Goal: Information Seeking & Learning: Learn about a topic

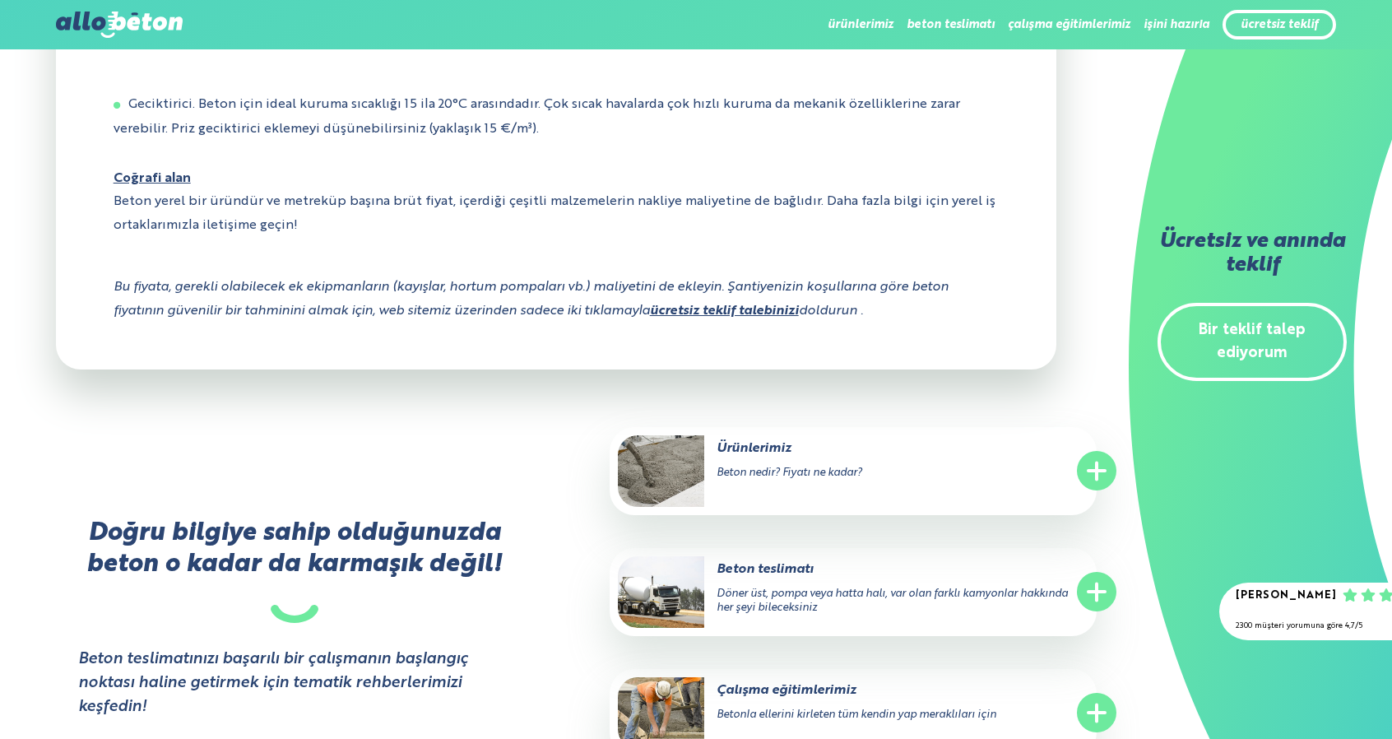
scroll to position [1481, 0]
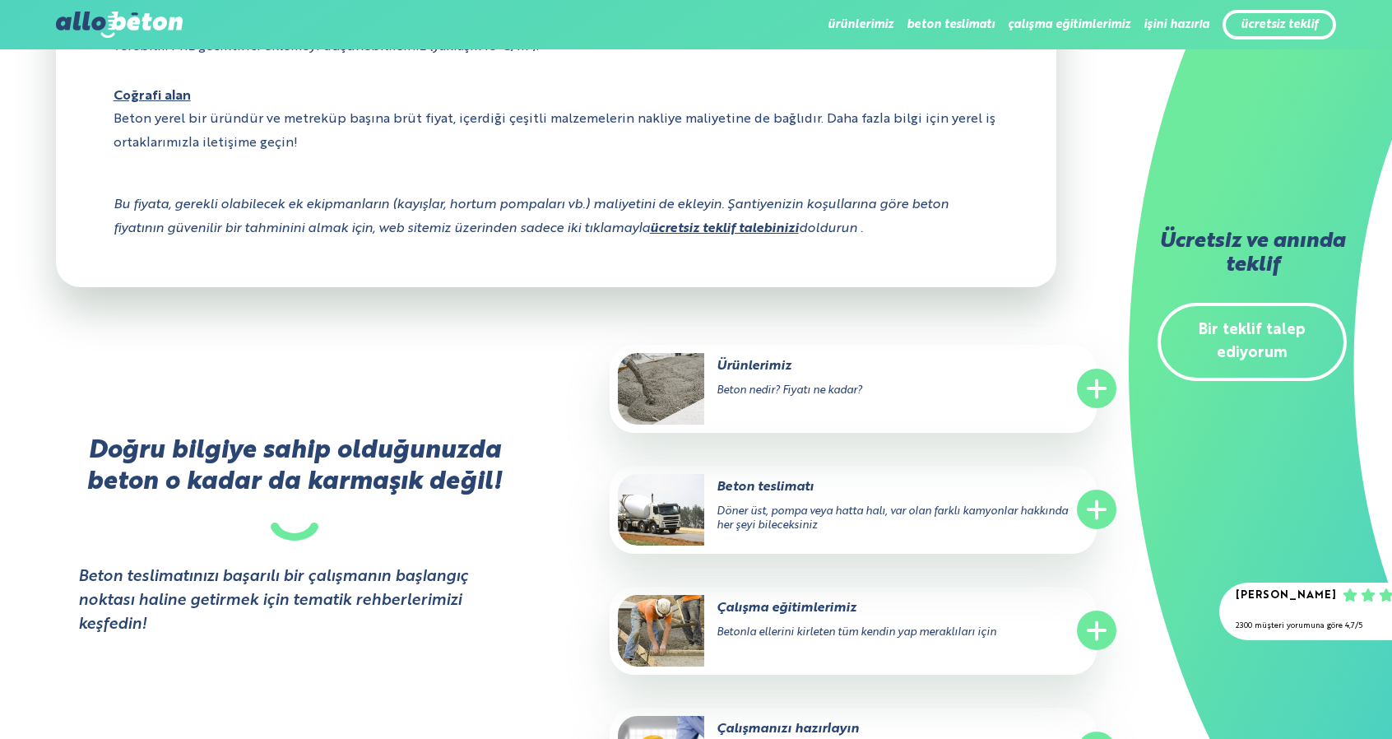
click at [1098, 647] on circle at bounding box center [1096, 630] width 39 height 39
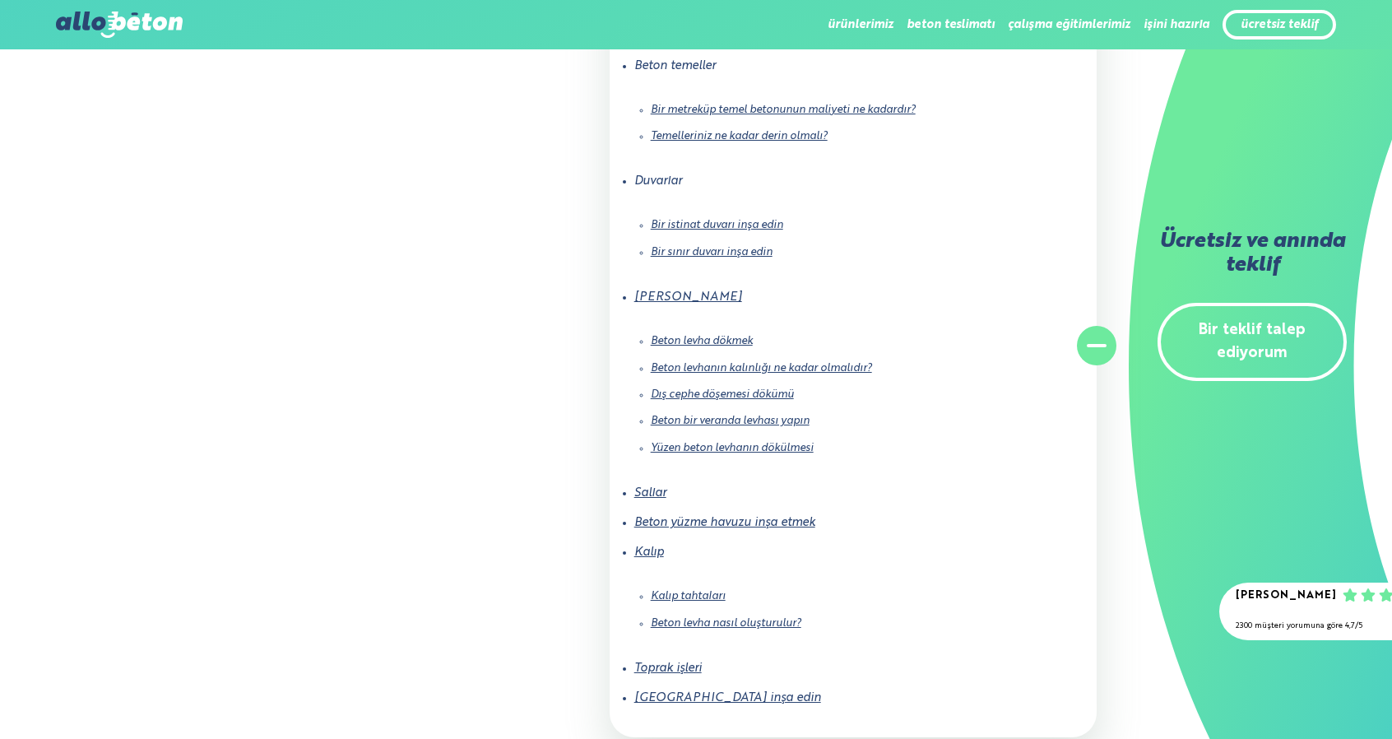
scroll to position [2139, 0]
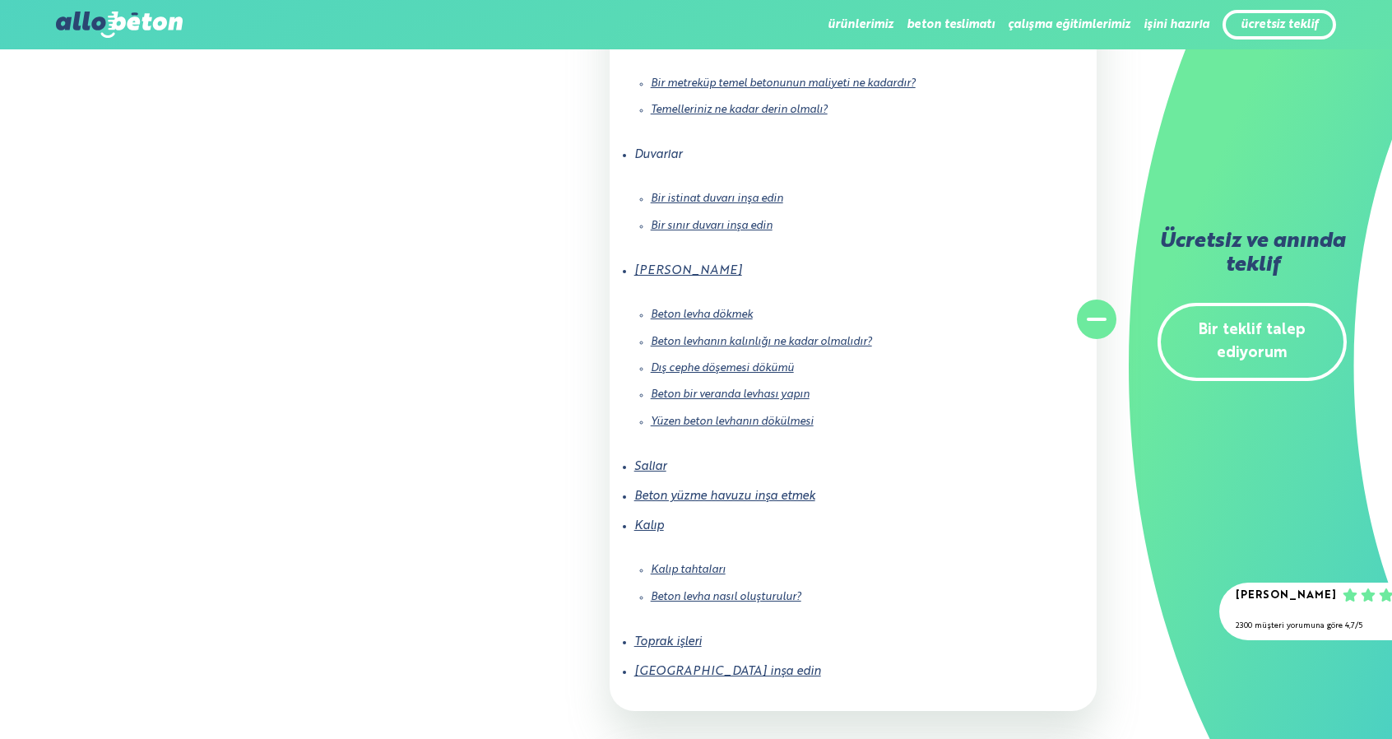
click at [695, 575] on font "Kalıp tahtaları" at bounding box center [688, 569] width 75 height 11
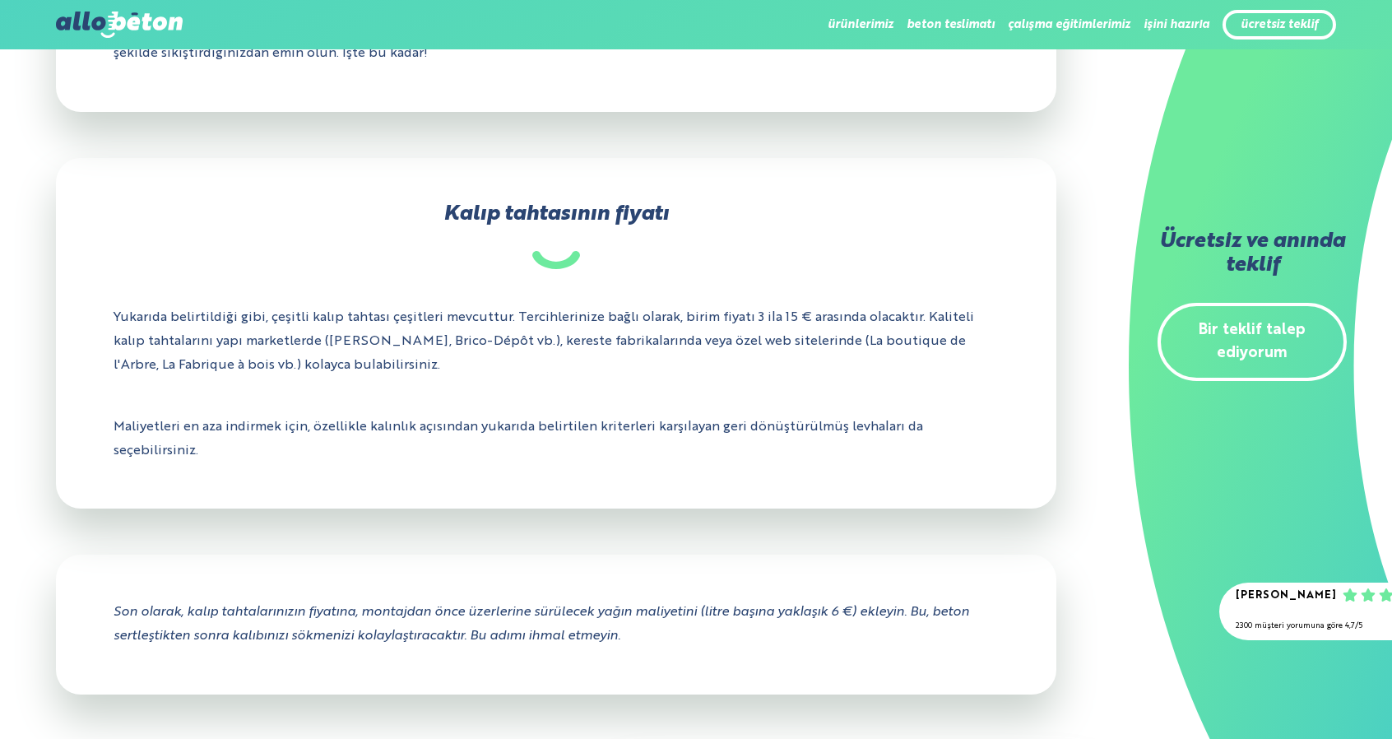
scroll to position [2186, 0]
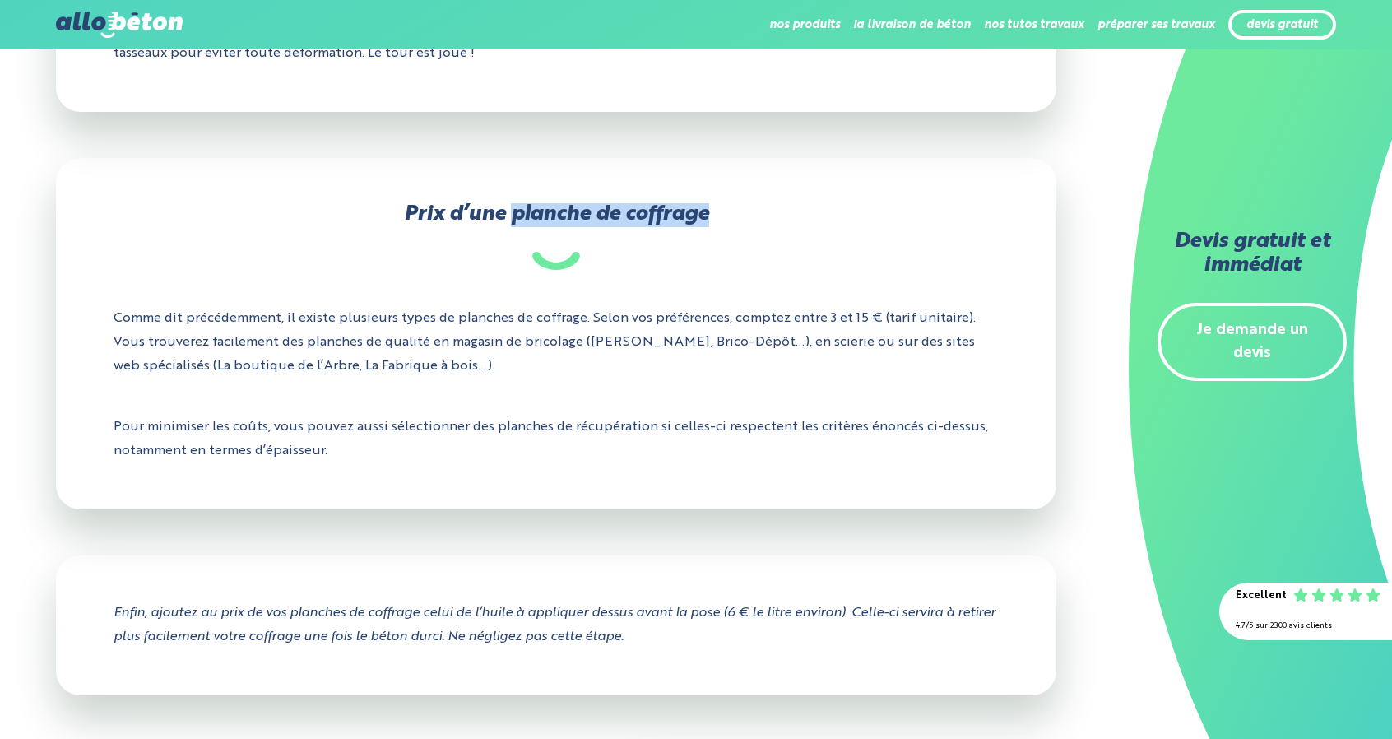
drag, startPoint x: 718, startPoint y: 217, endPoint x: 512, endPoint y: 221, distance: 206.6
click at [512, 221] on h2 "Prix d’une planche de coffrage" at bounding box center [557, 236] width 886 height 67
copy h2 "planche de coffrage"
click at [997, 200] on div "Prix d’une planche de coffrage Comme dit précédemment, il existe plusieurs type…" at bounding box center [556, 333] width 1001 height 351
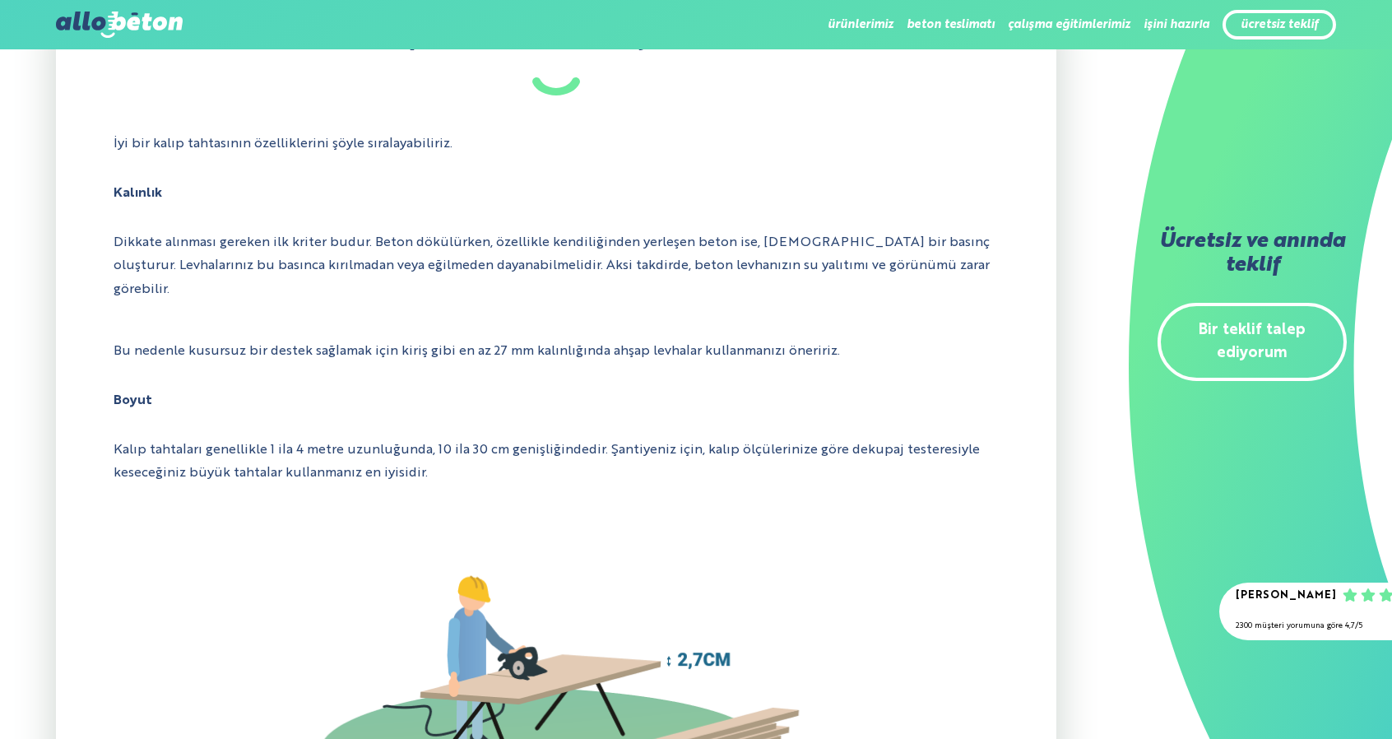
scroll to position [619, 0]
